Goal: Task Accomplishment & Management: Use online tool/utility

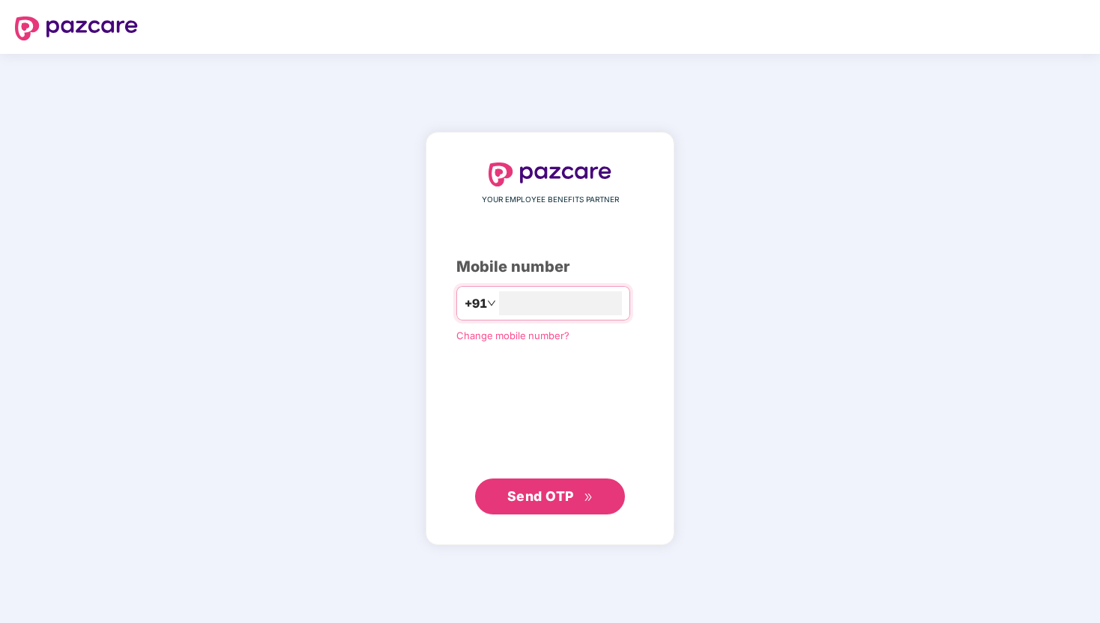
type input "**********"
click at [547, 504] on span "Send OTP" at bounding box center [550, 495] width 86 height 21
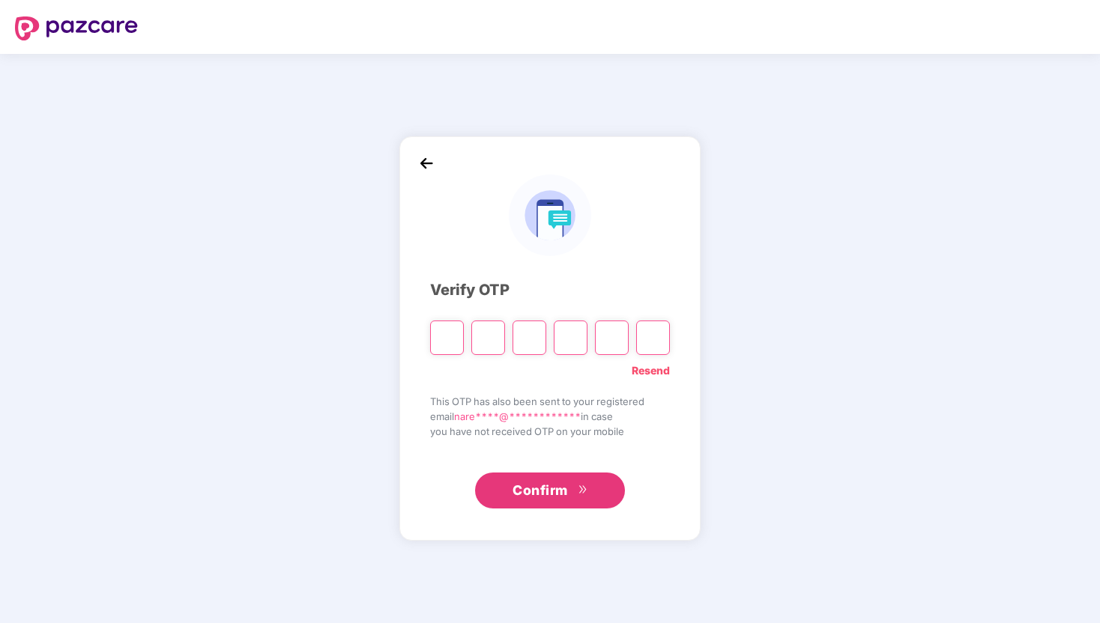
type input "*"
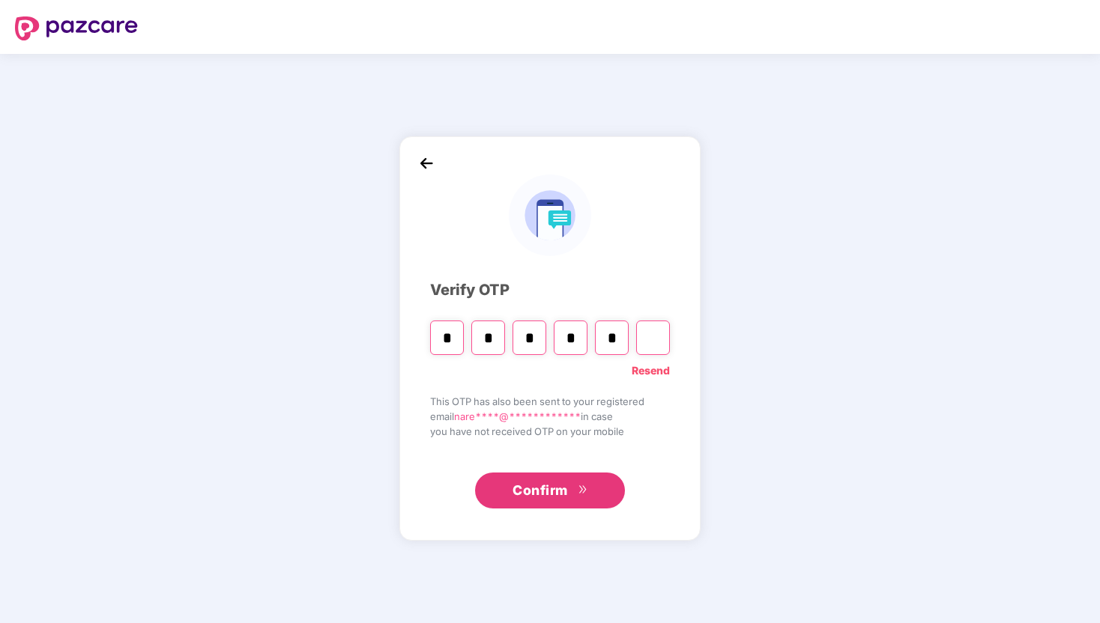
type input "*"
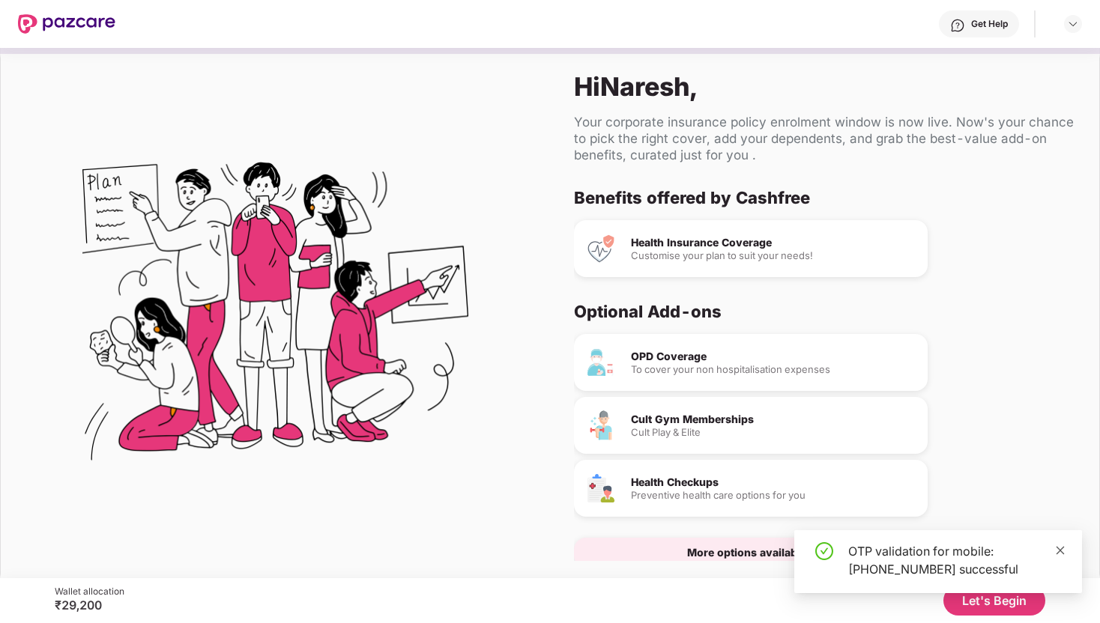
click at [1058, 549] on icon "close" at bounding box center [1060, 550] width 10 height 10
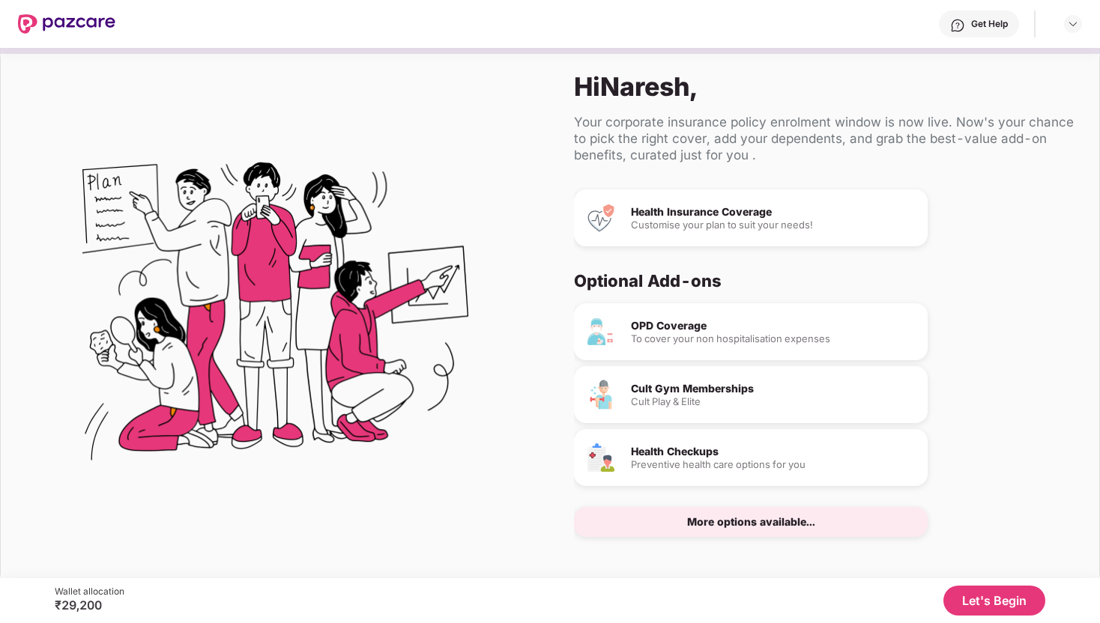
scroll to position [7, 0]
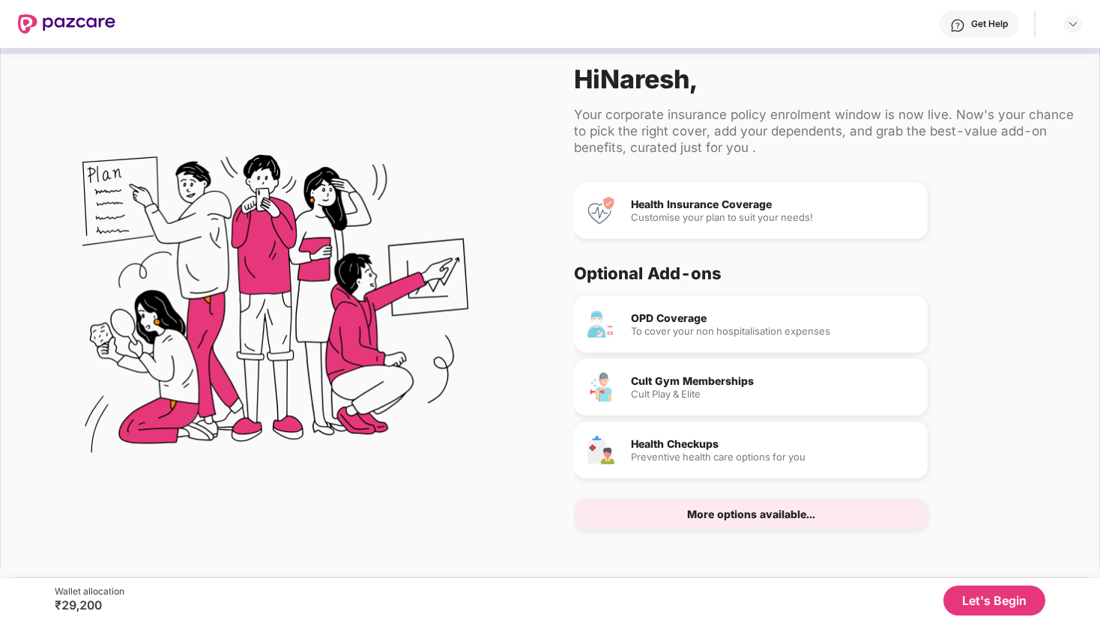
click at [977, 597] on button "Let's Begin" at bounding box center [994, 601] width 102 height 30
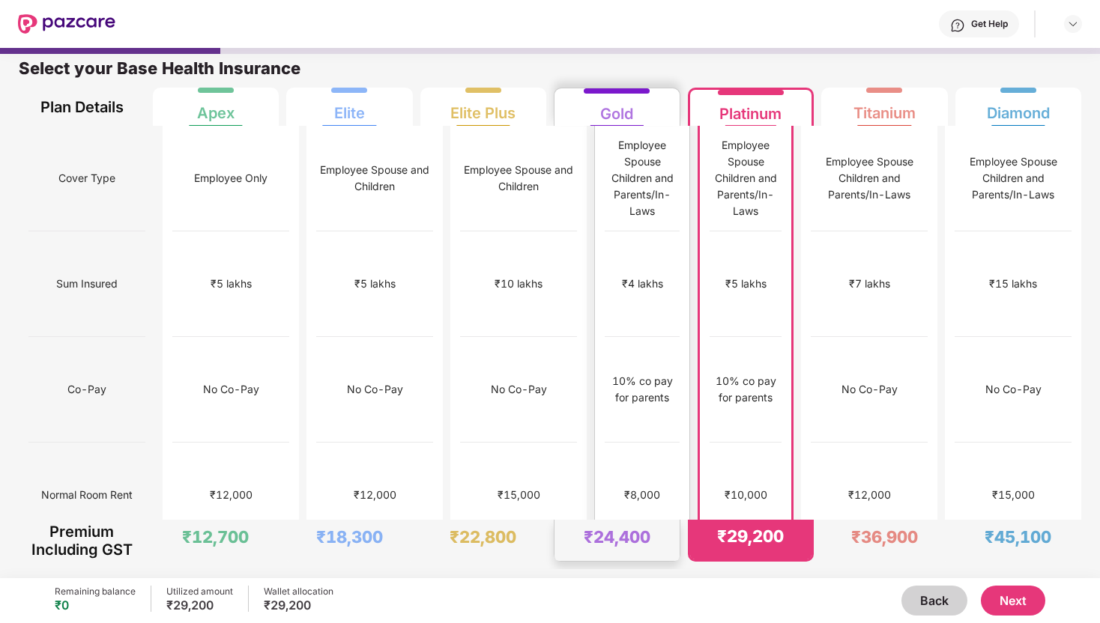
click at [643, 231] on div "₹4 lakhs" at bounding box center [642, 284] width 75 height 106
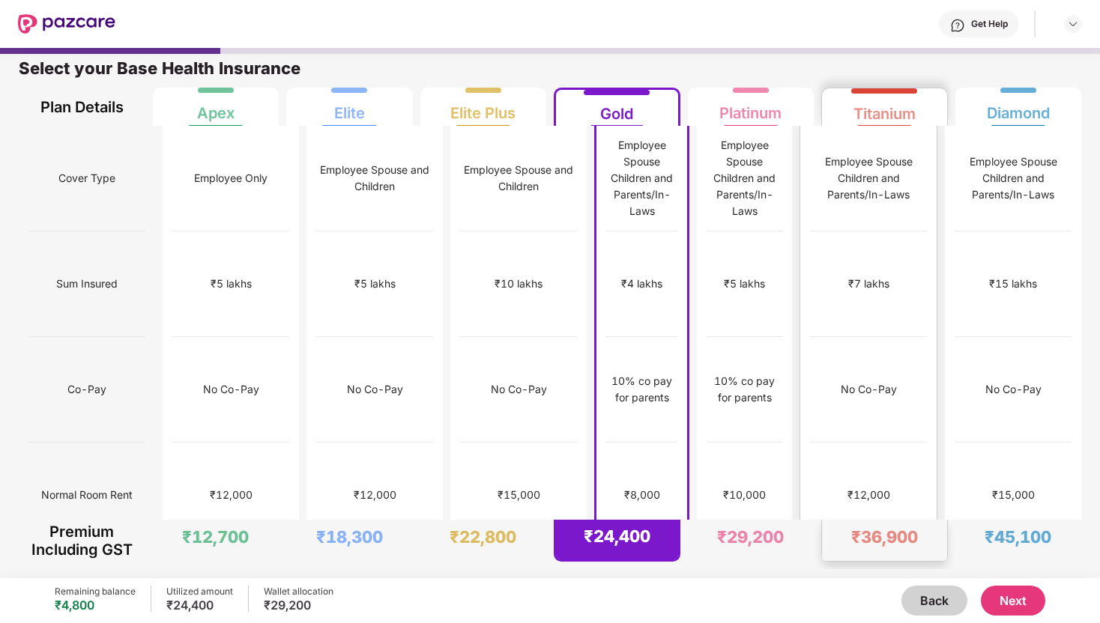
click at [841, 337] on div "No Co-Pay" at bounding box center [868, 390] width 117 height 106
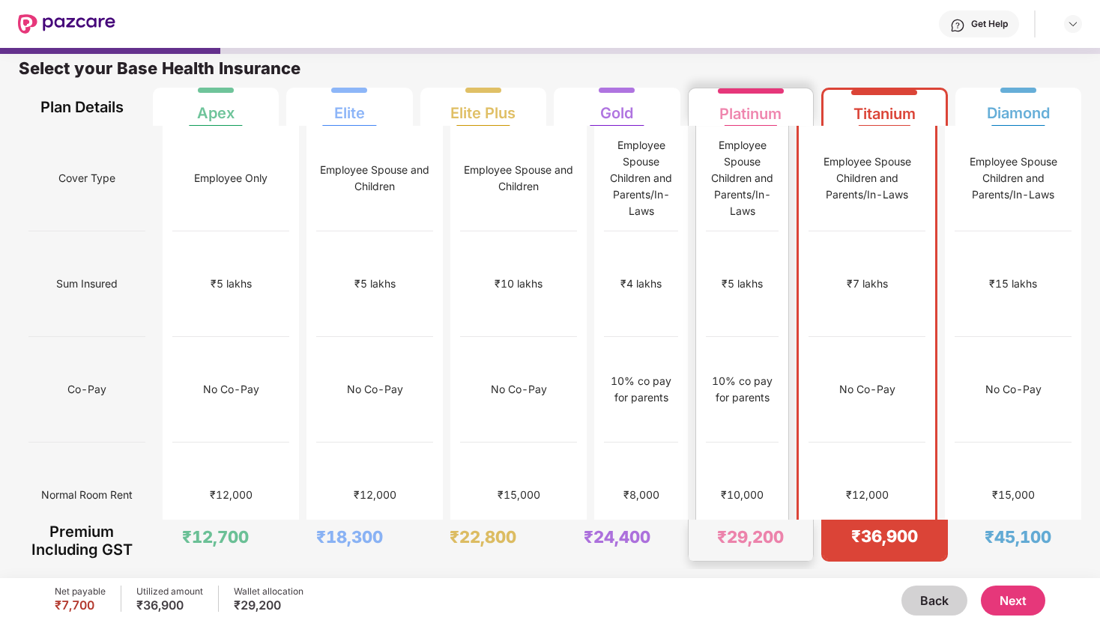
click at [745, 443] on div "₹10,000" at bounding box center [742, 496] width 73 height 106
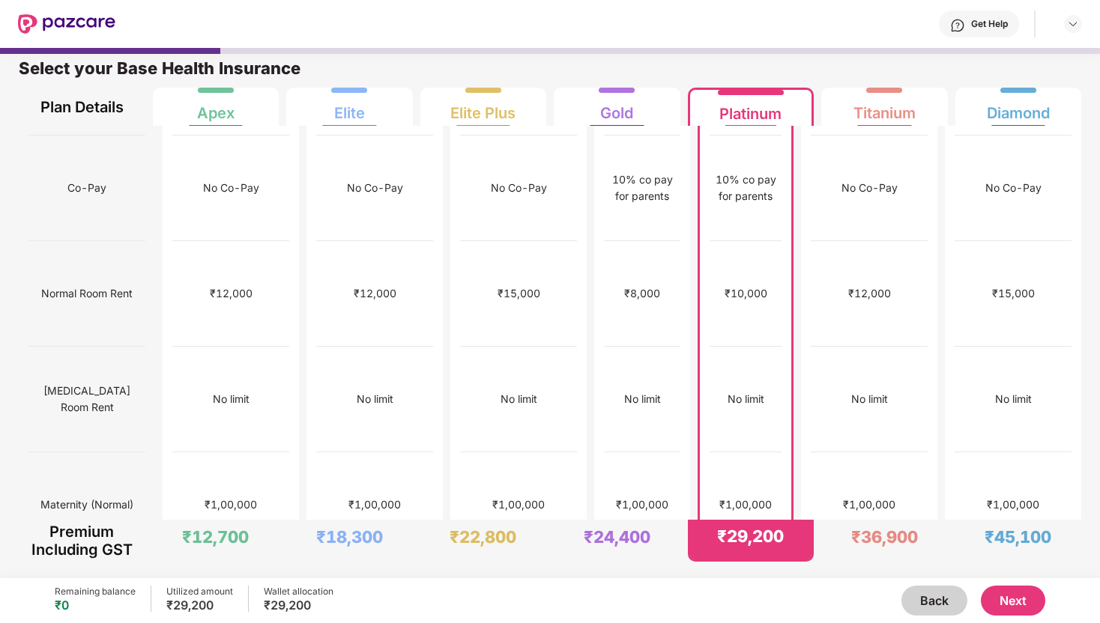
scroll to position [0, 0]
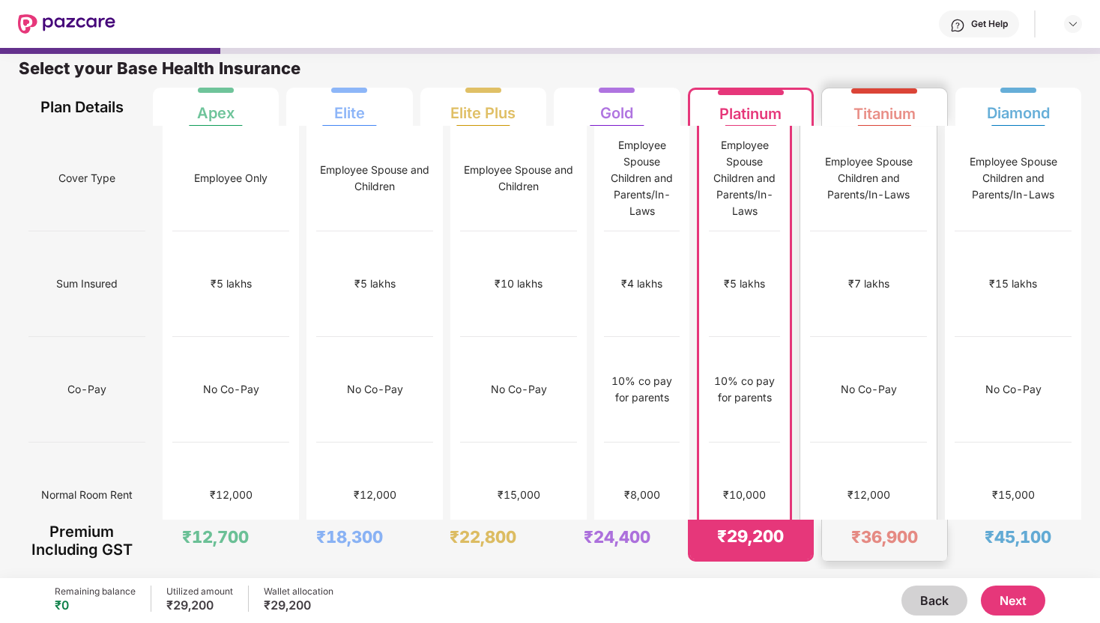
click at [858, 443] on div "₹12,000" at bounding box center [868, 496] width 117 height 106
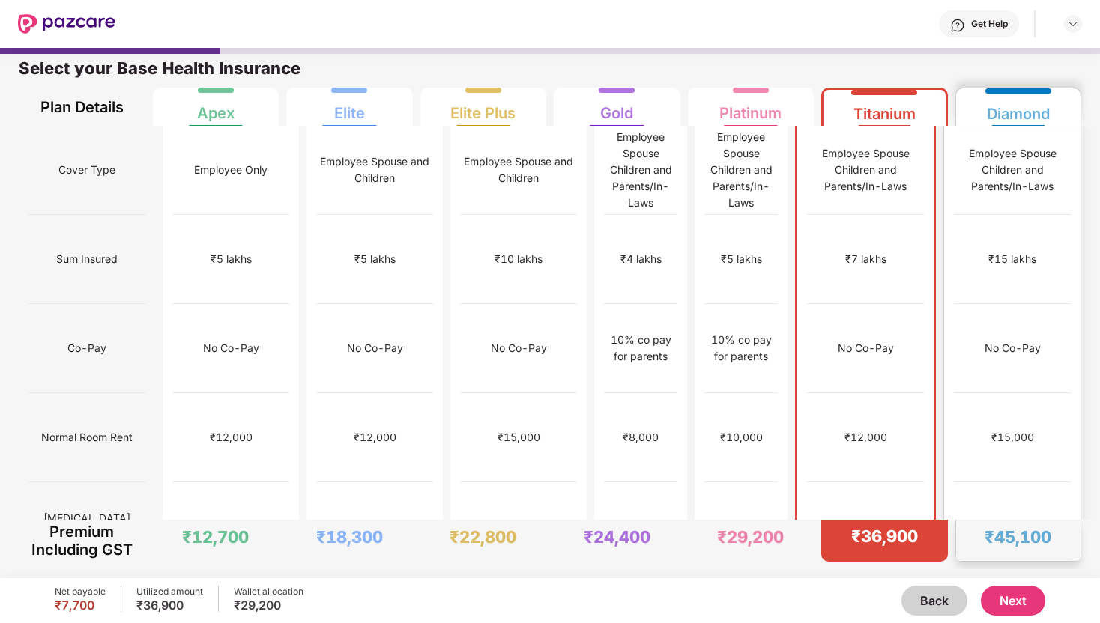
click at [977, 393] on div "₹15,000" at bounding box center [1012, 437] width 117 height 89
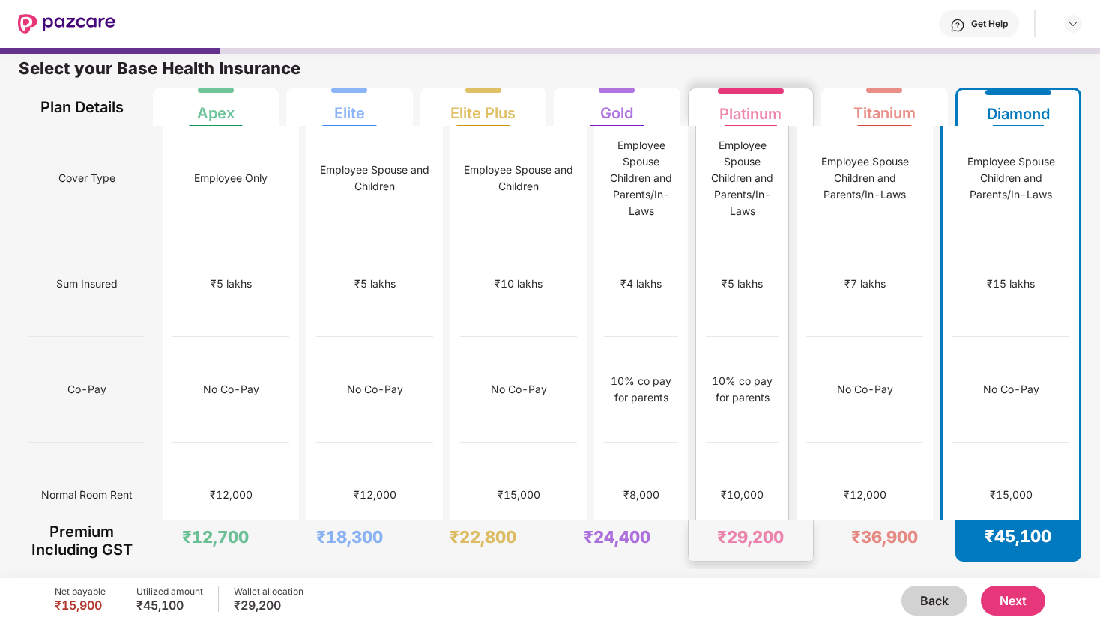
click at [778, 443] on div "₹10,000" at bounding box center [742, 496] width 73 height 106
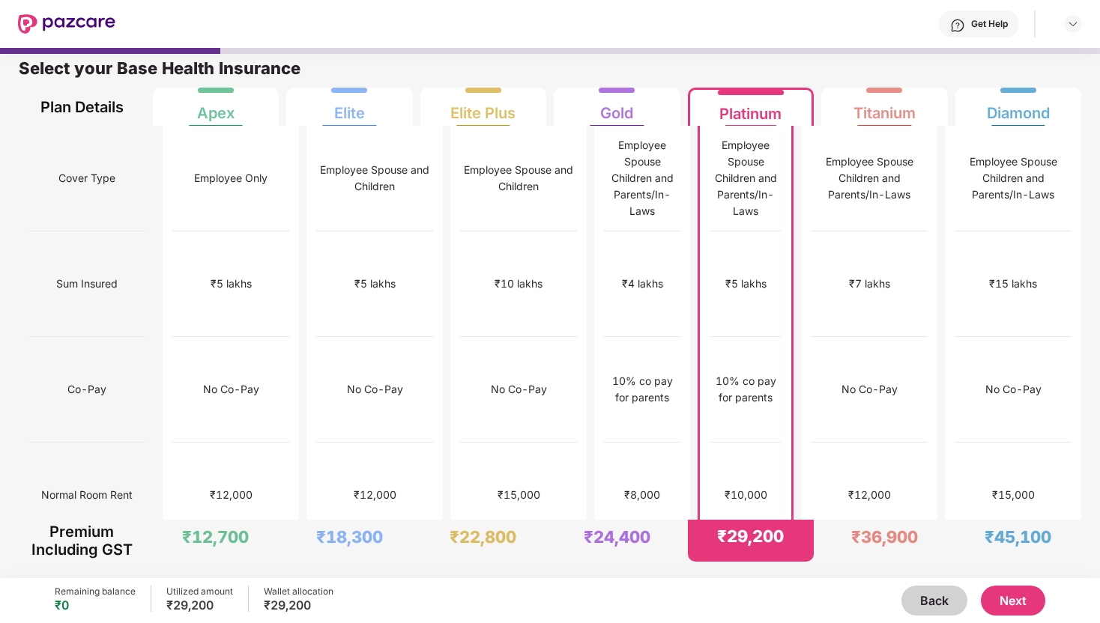
click at [1023, 602] on button "Next" at bounding box center [1013, 601] width 64 height 30
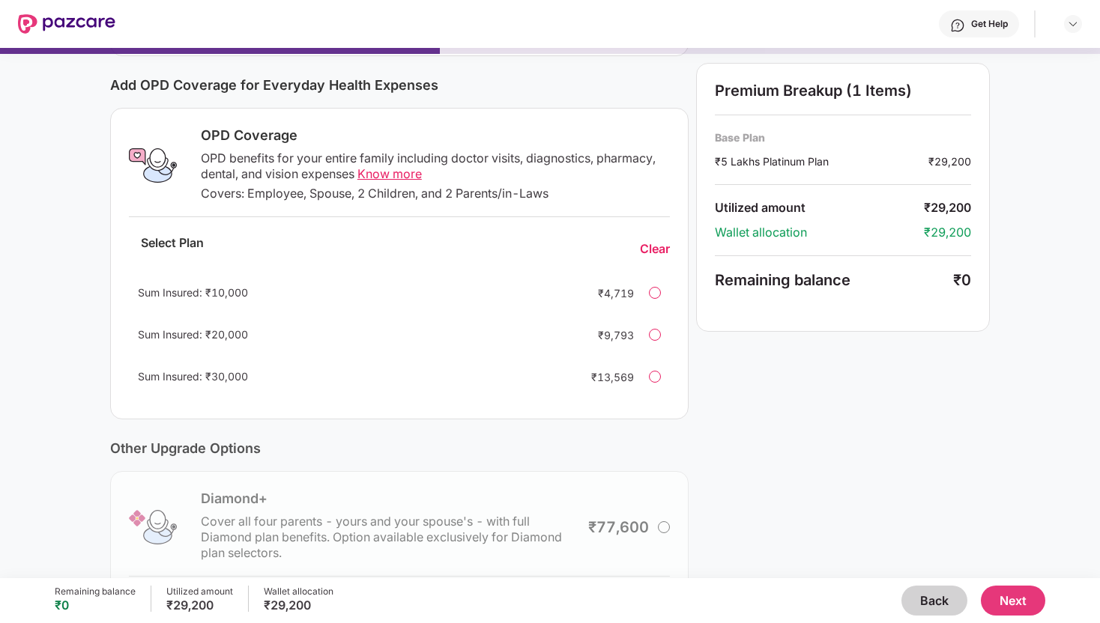
scroll to position [190, 0]
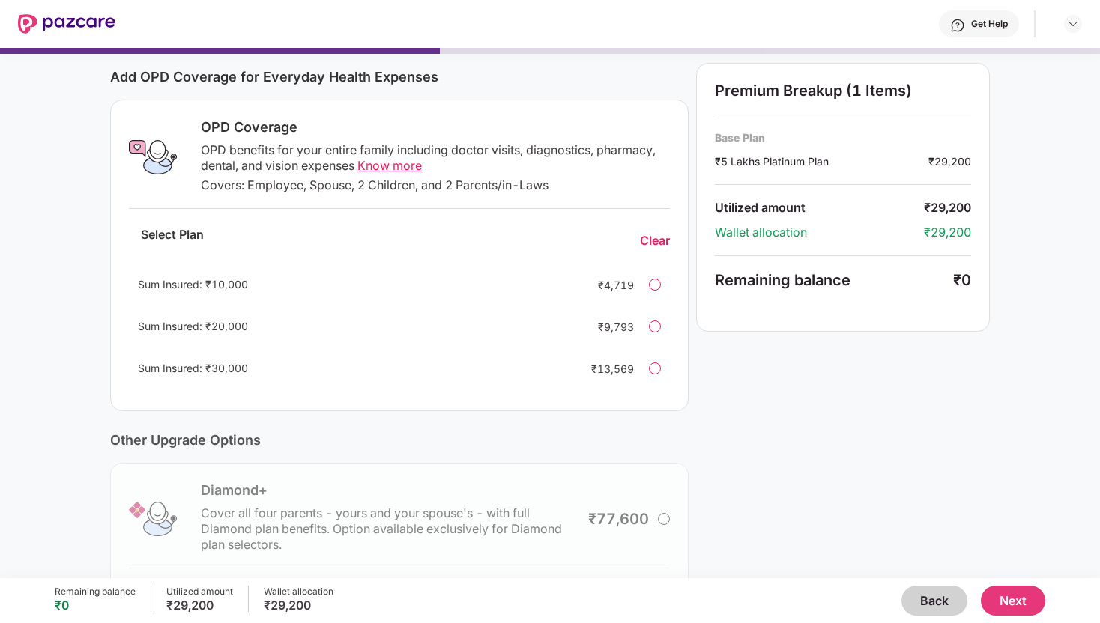
click at [942, 604] on button "Back" at bounding box center [934, 601] width 66 height 30
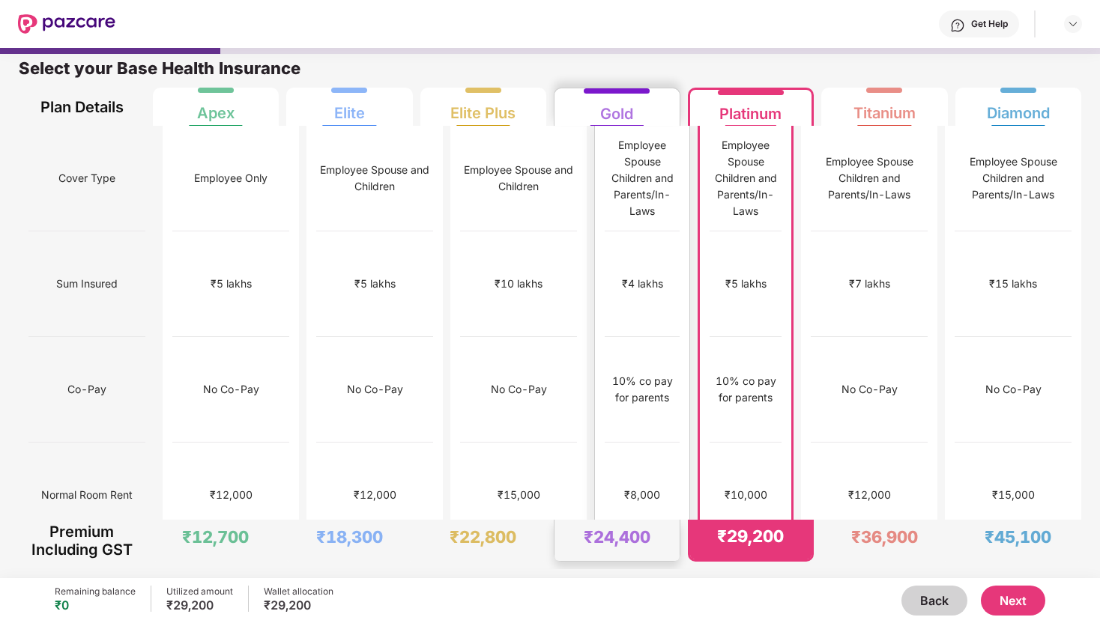
click at [605, 548] on div "No limit" at bounding box center [642, 601] width 75 height 106
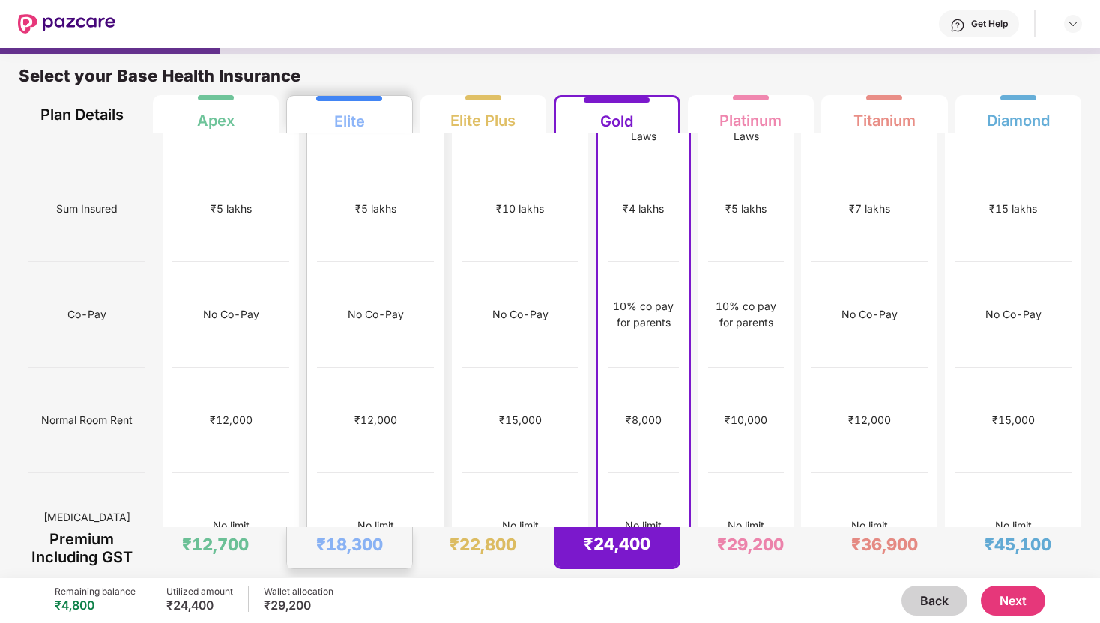
scroll to position [100, 0]
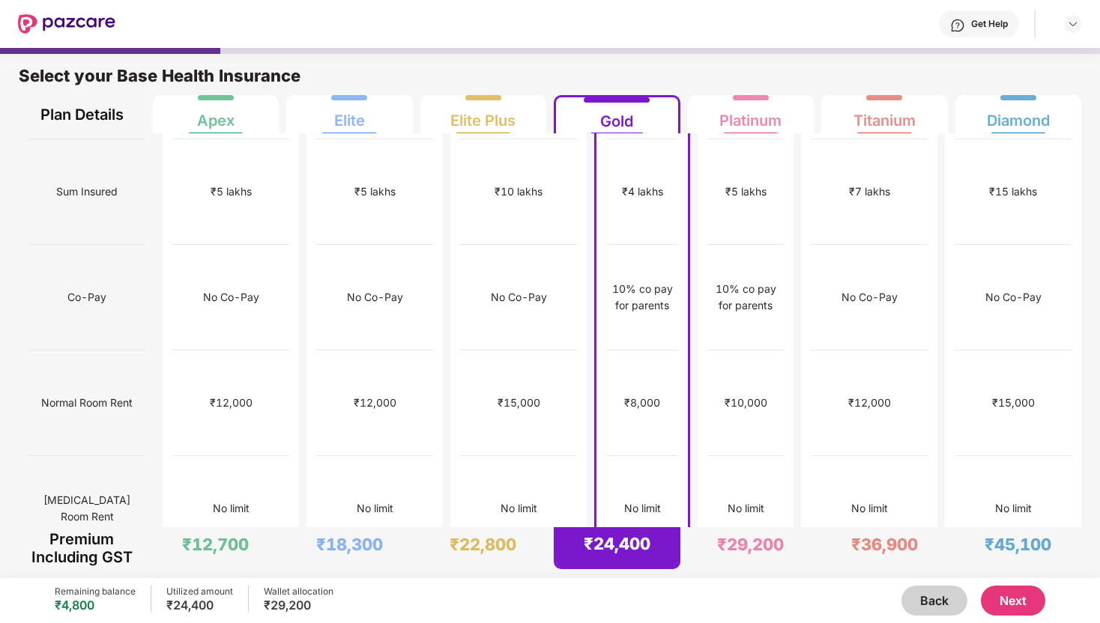
click at [999, 590] on button "Next" at bounding box center [1013, 601] width 64 height 30
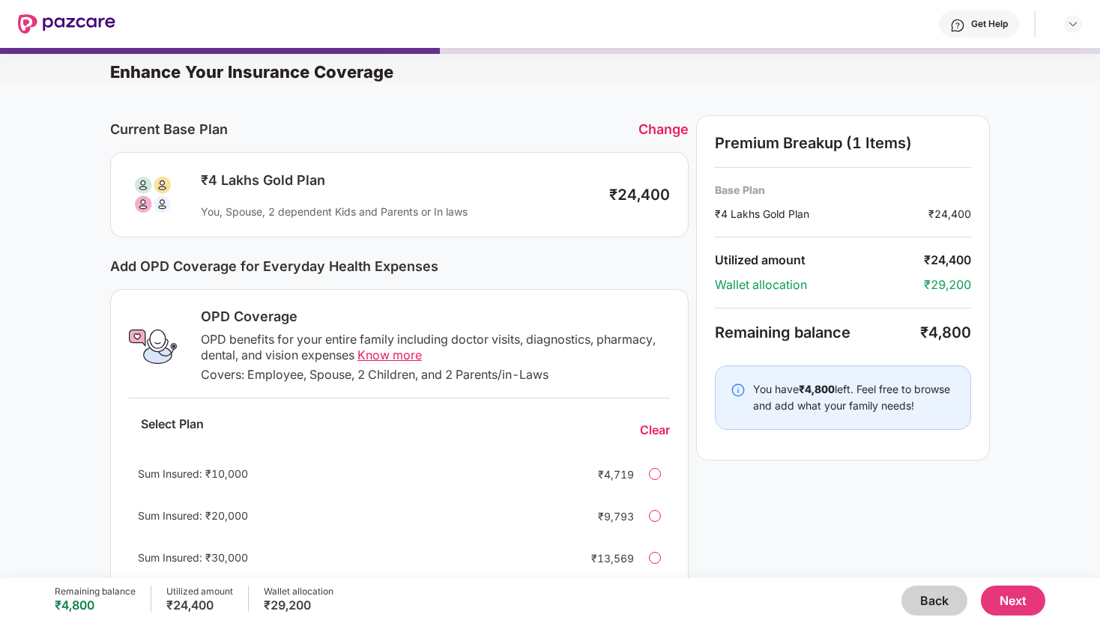
scroll to position [46, 0]
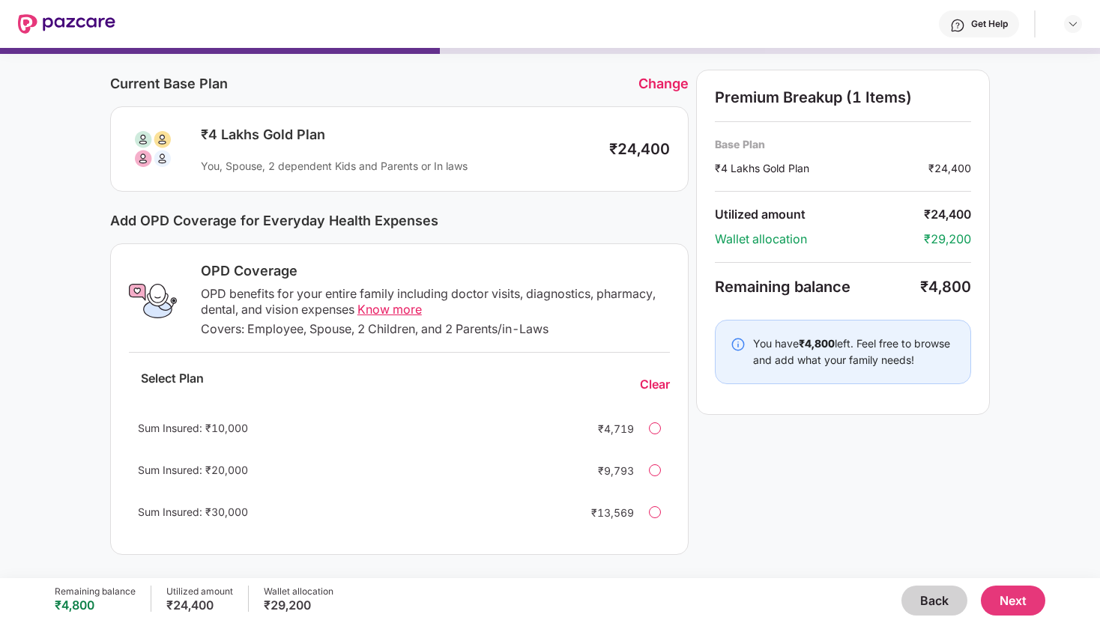
click at [920, 594] on button "Back" at bounding box center [934, 601] width 66 height 30
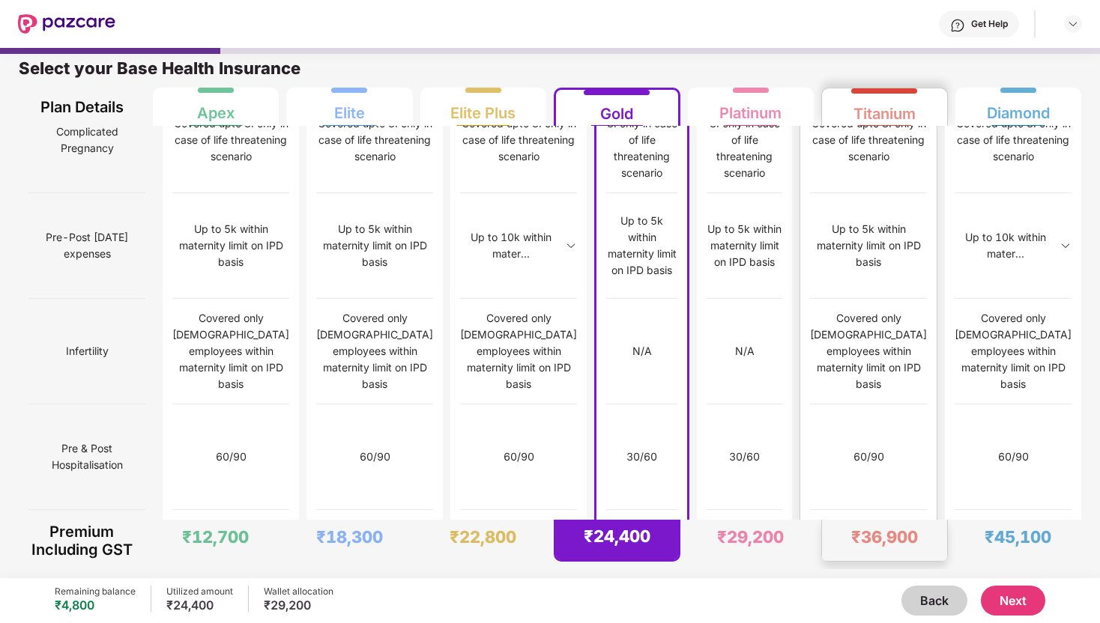
scroll to position [1423, 0]
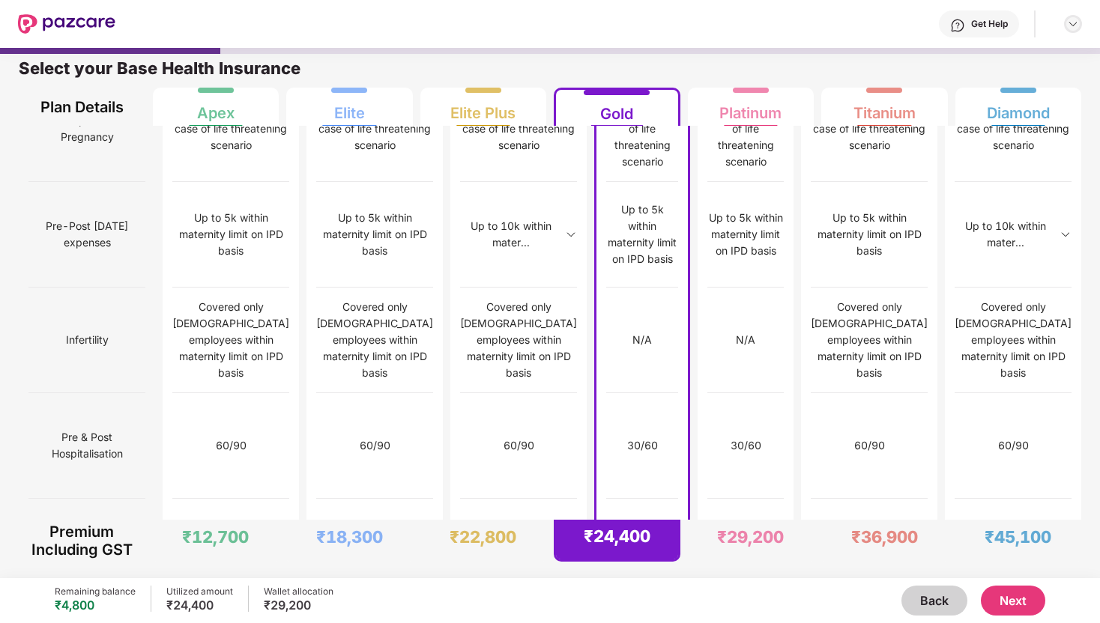
click at [1073, 21] on img at bounding box center [1073, 24] width 12 height 12
click at [866, 50] on div at bounding box center [550, 51] width 1100 height 6
click at [1016, 604] on button "Next" at bounding box center [1013, 601] width 64 height 30
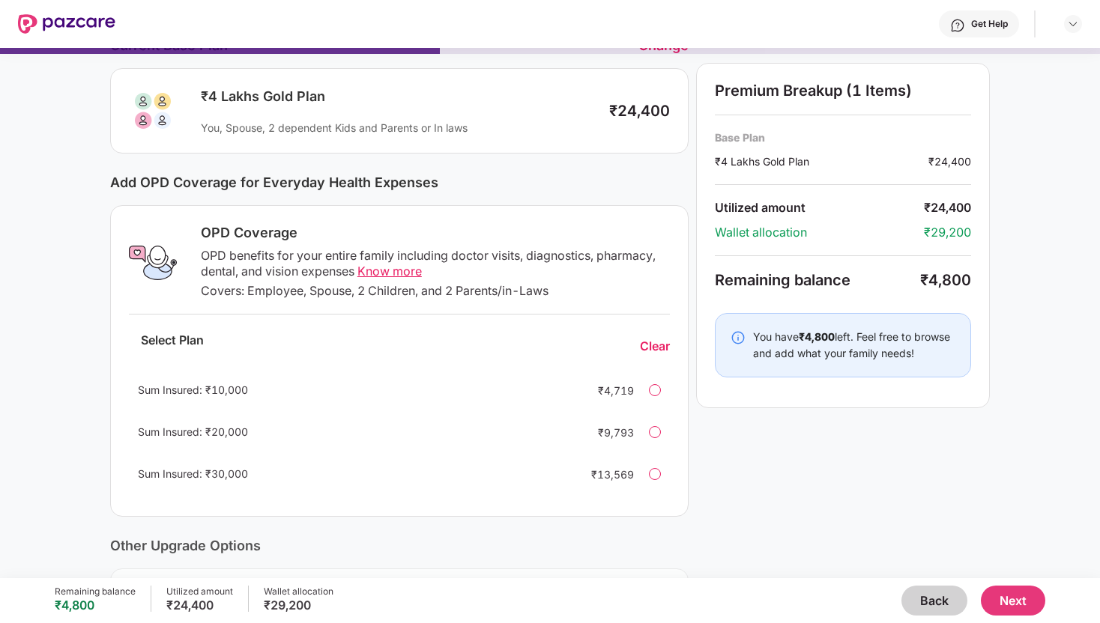
scroll to position [0, 0]
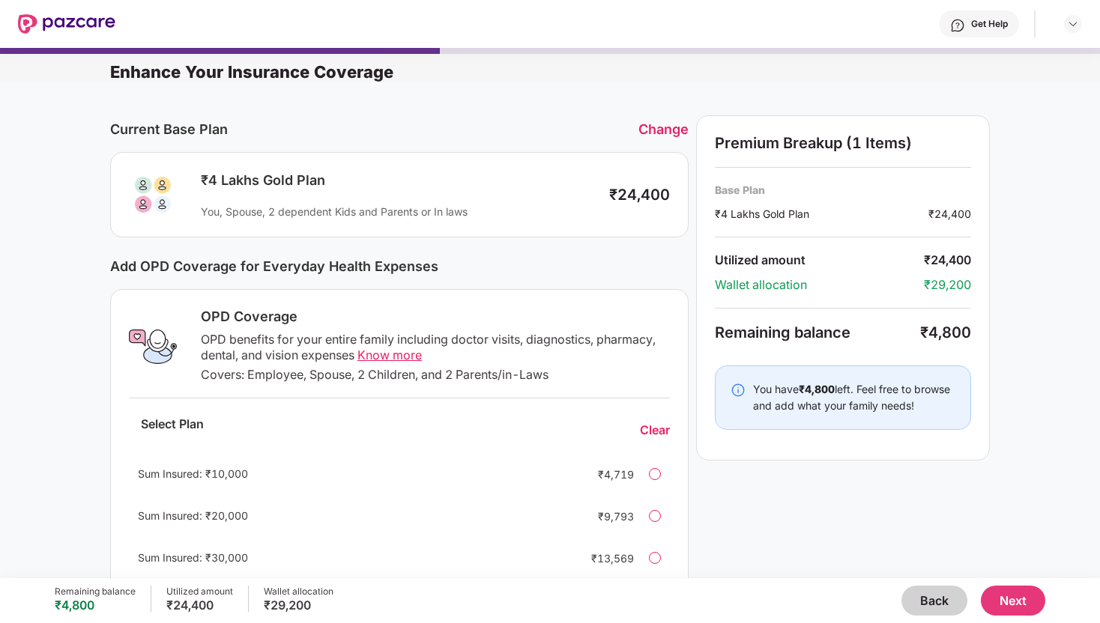
click at [927, 604] on button "Back" at bounding box center [934, 601] width 66 height 30
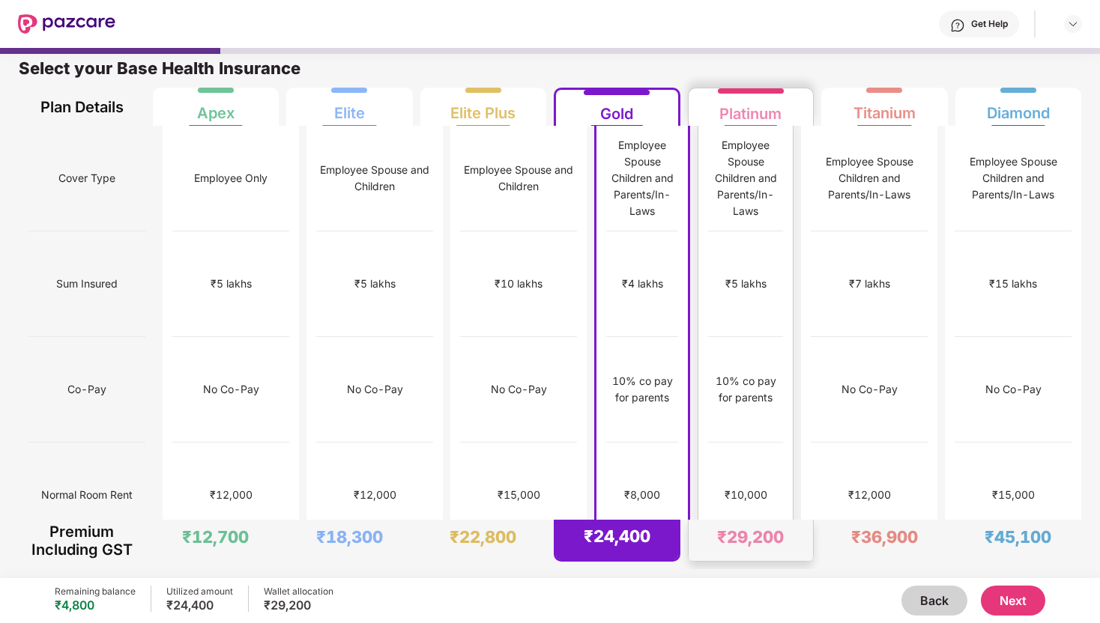
click at [751, 443] on div "₹10,000" at bounding box center [745, 496] width 75 height 106
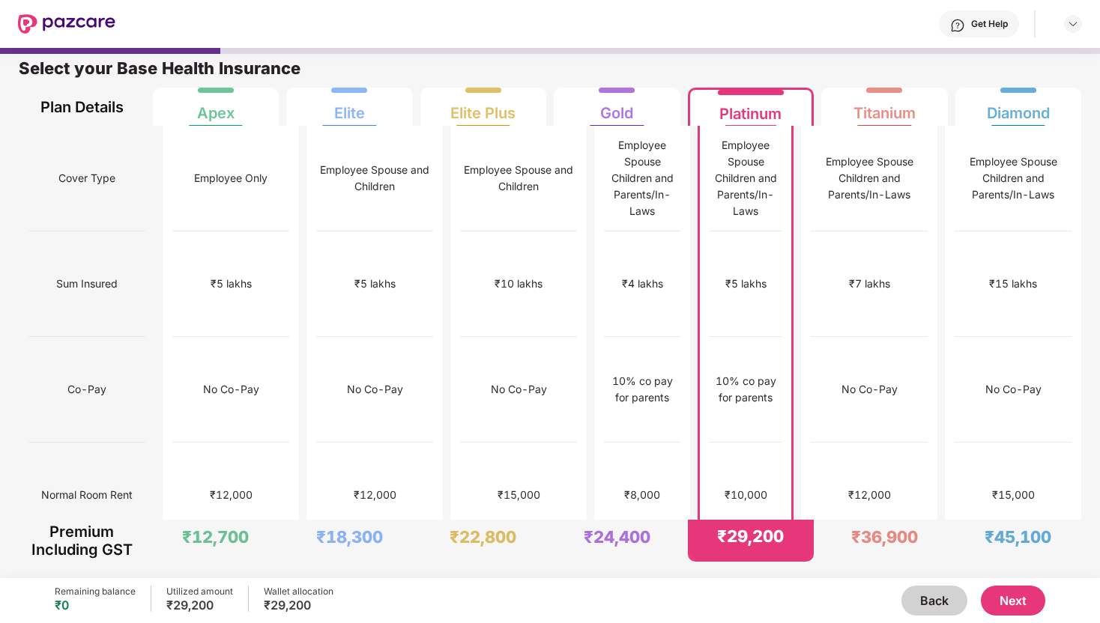
click at [1023, 603] on button "Next" at bounding box center [1013, 601] width 64 height 30
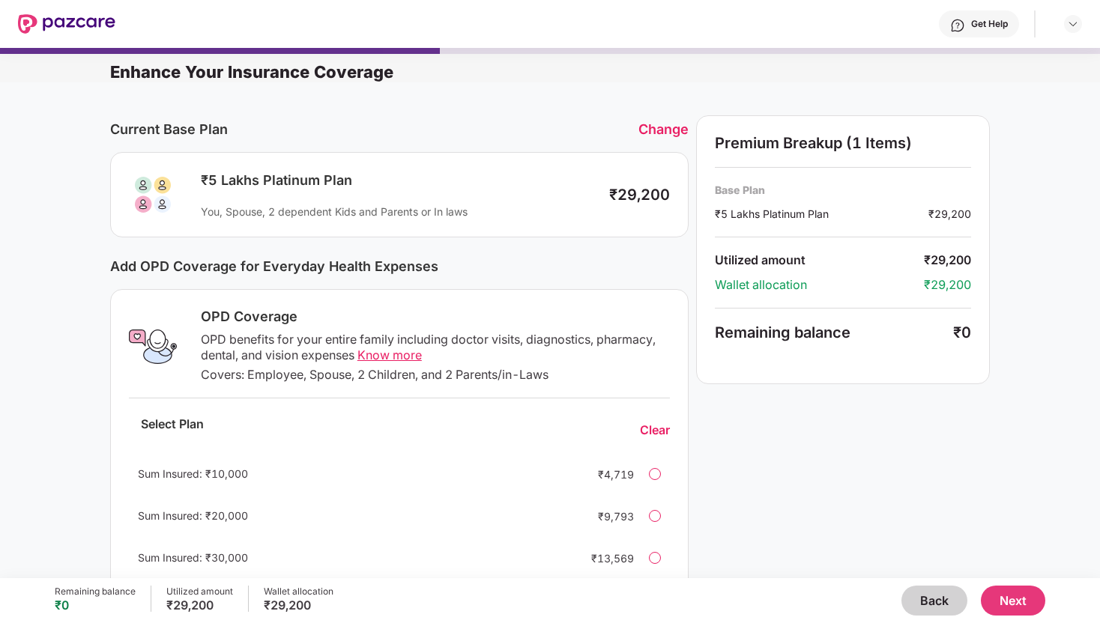
click at [1020, 603] on button "Next" at bounding box center [1013, 601] width 64 height 30
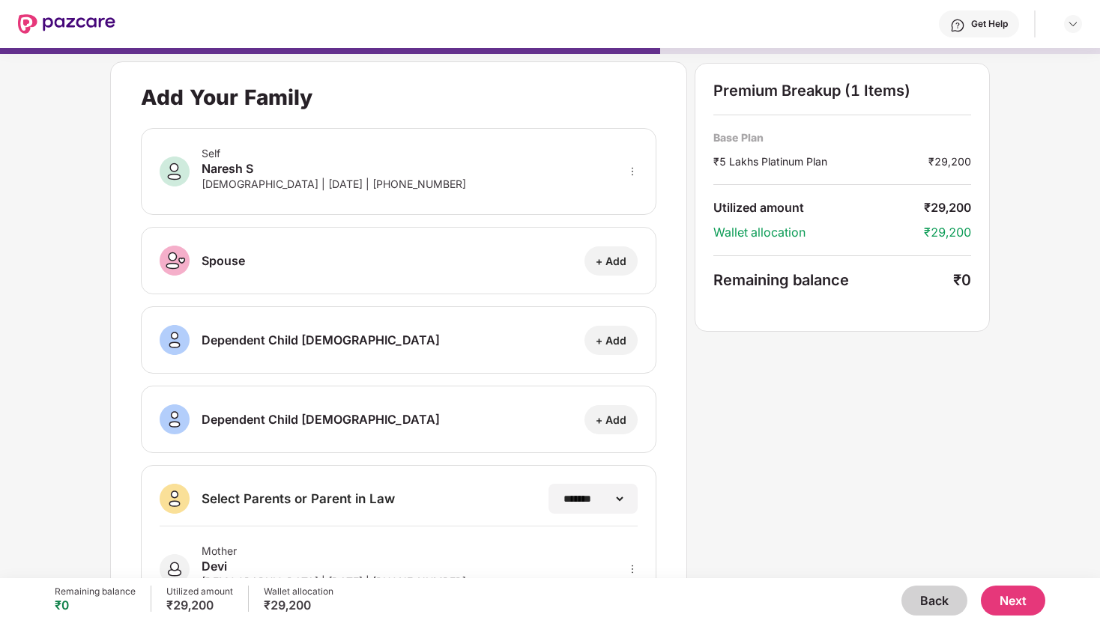
click at [1024, 596] on button "Next" at bounding box center [1013, 601] width 64 height 30
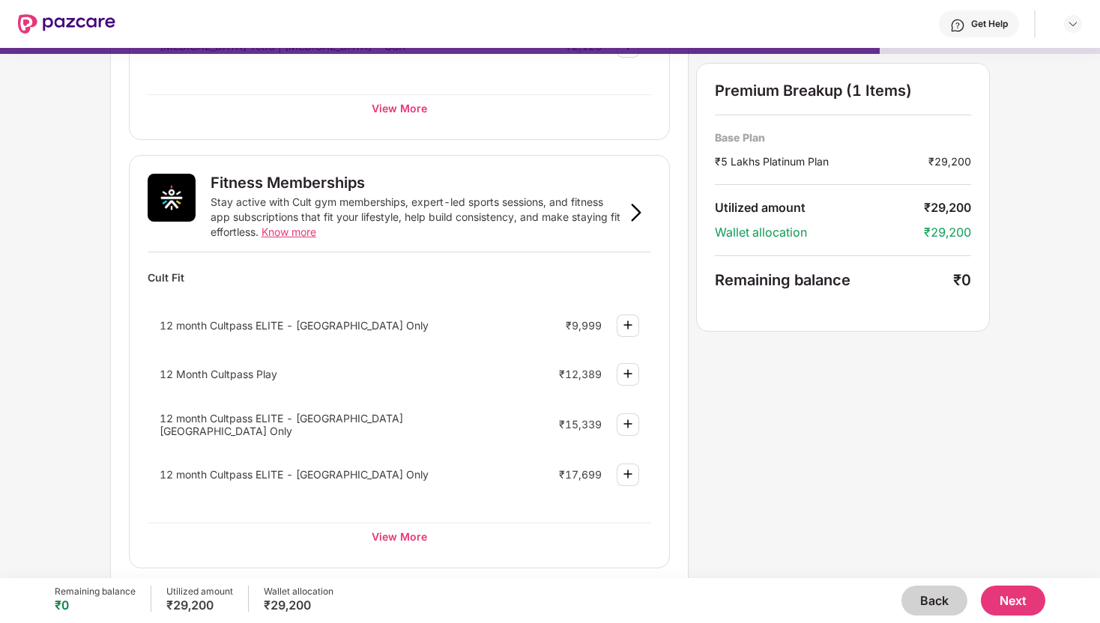
scroll to position [464, 0]
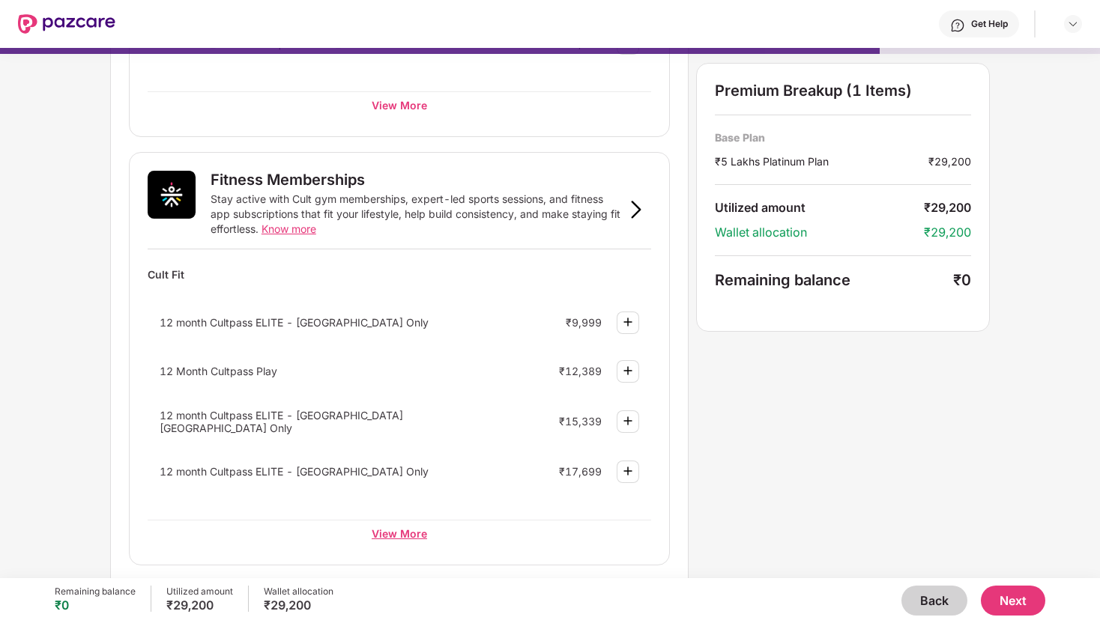
click at [388, 531] on div "View More" at bounding box center [399, 533] width 503 height 27
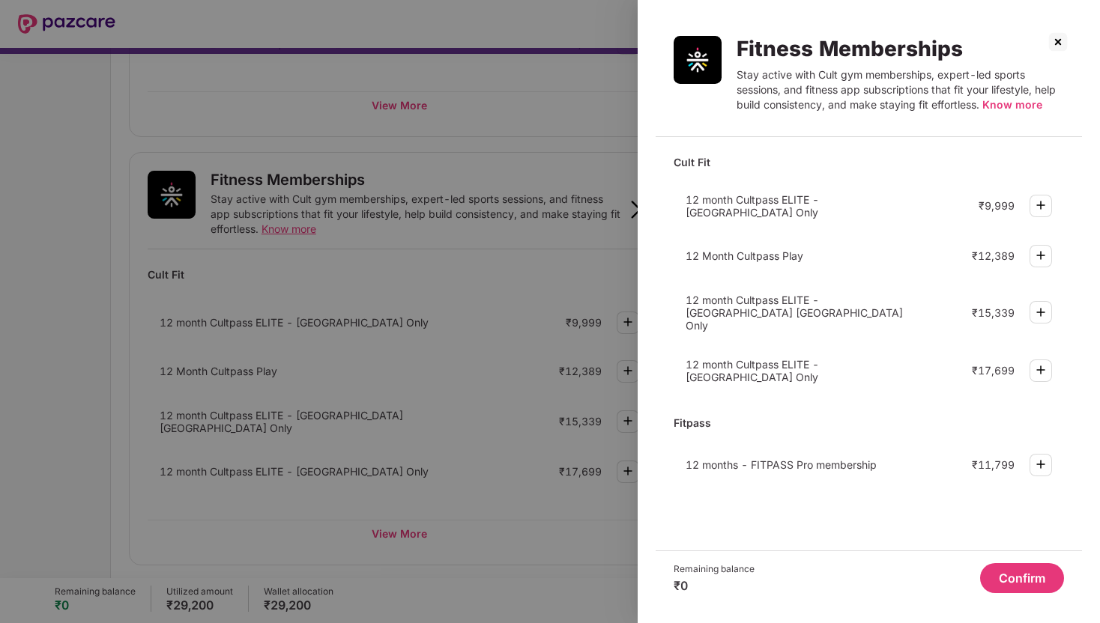
click at [1061, 43] on img at bounding box center [1058, 42] width 24 height 24
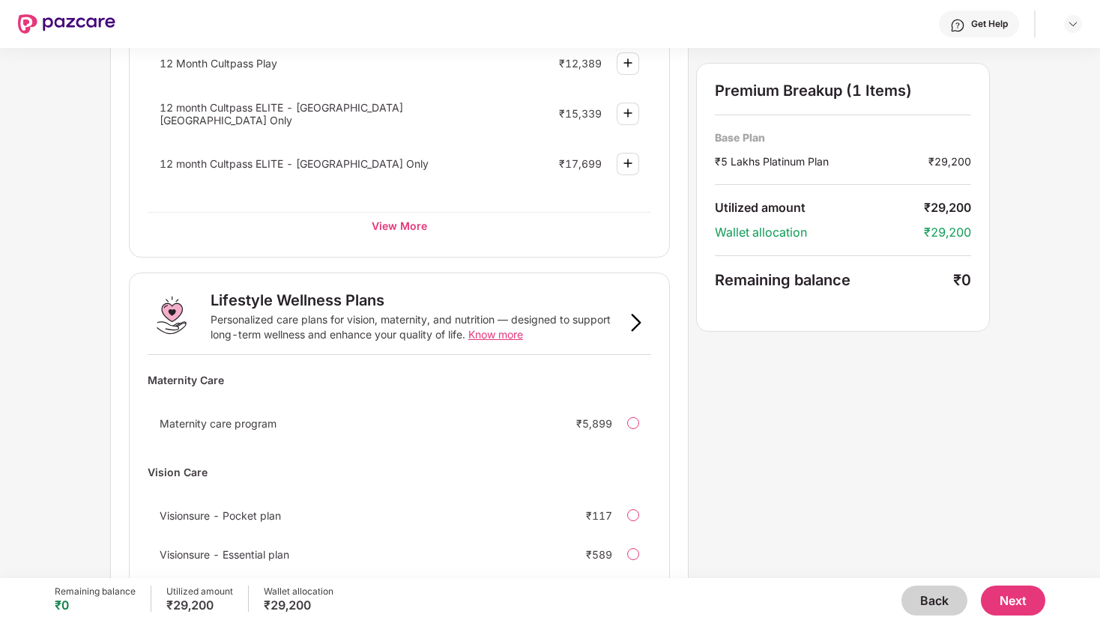
scroll to position [852, 0]
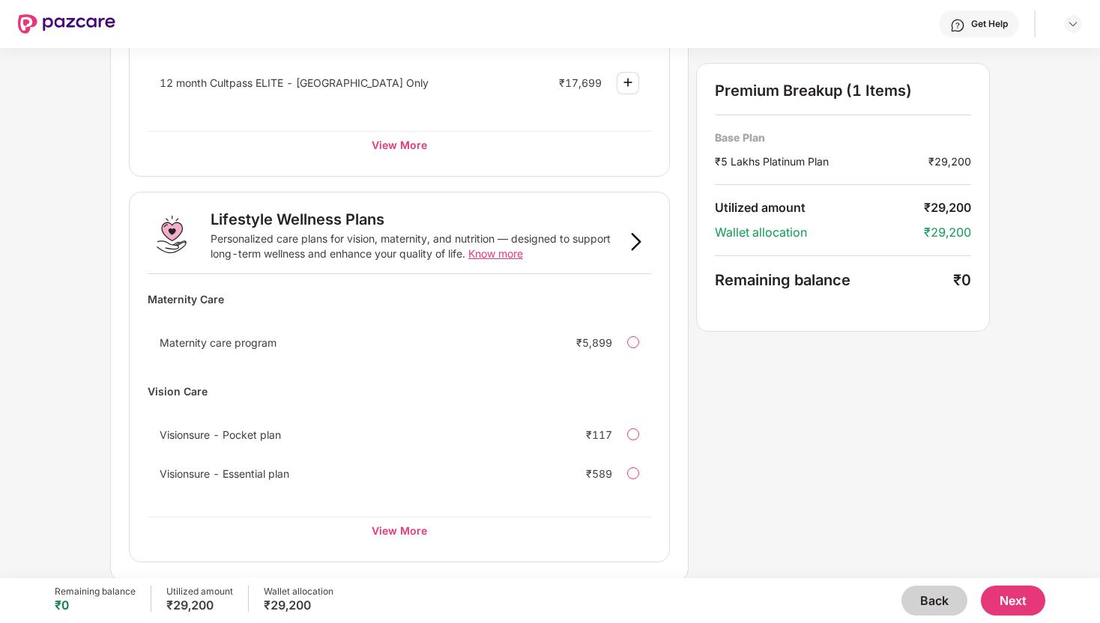
click at [1019, 603] on button "Next" at bounding box center [1013, 601] width 64 height 30
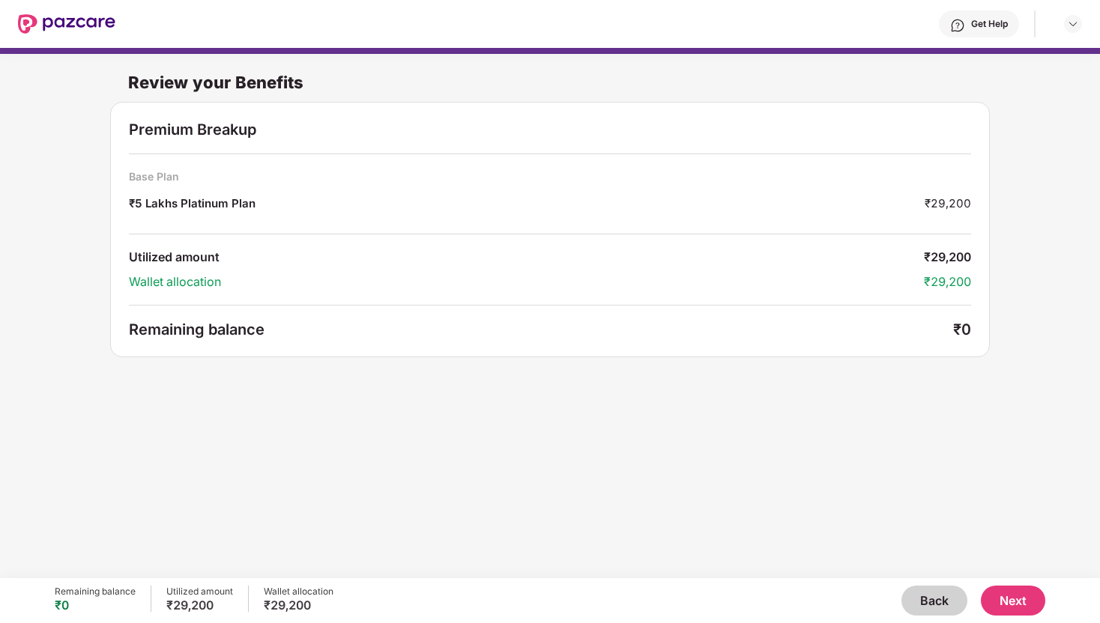
click at [999, 596] on button "Next" at bounding box center [1013, 601] width 64 height 30
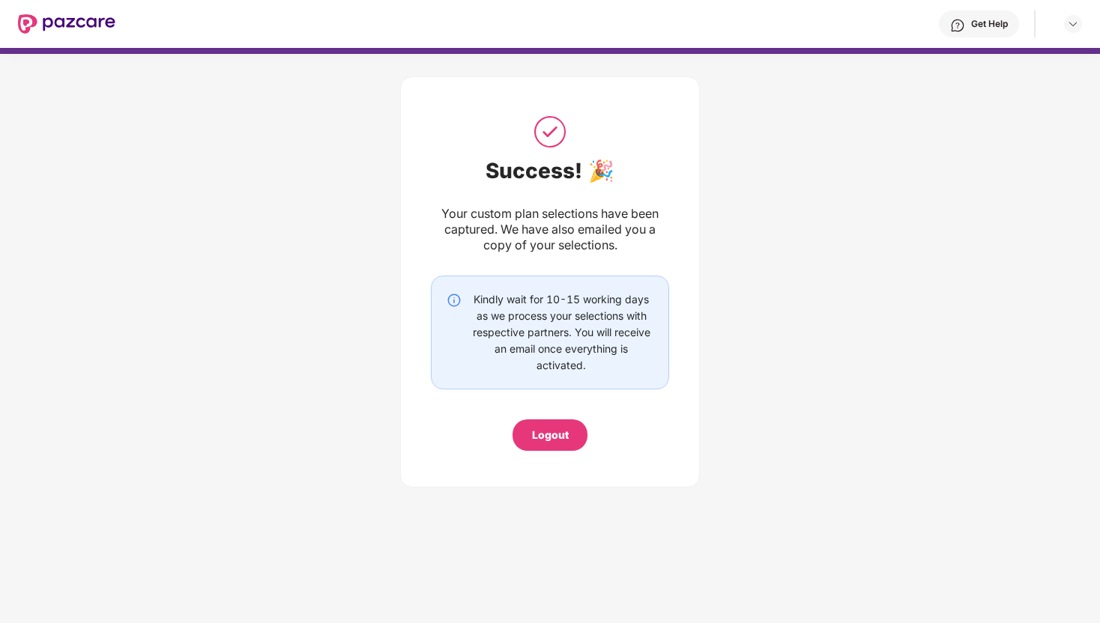
click at [555, 439] on div "Logout" at bounding box center [550, 435] width 37 height 16
